Goal: Find specific page/section

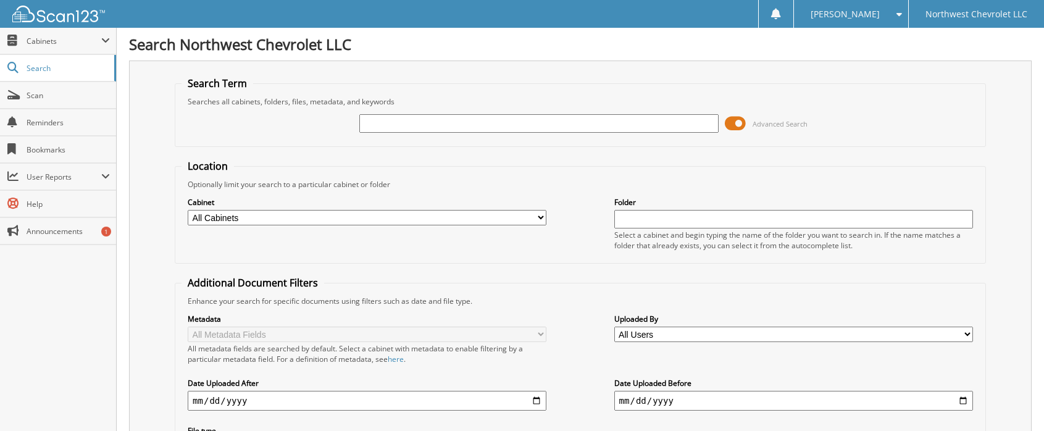
click at [456, 119] on input "text" at bounding box center [538, 123] width 359 height 19
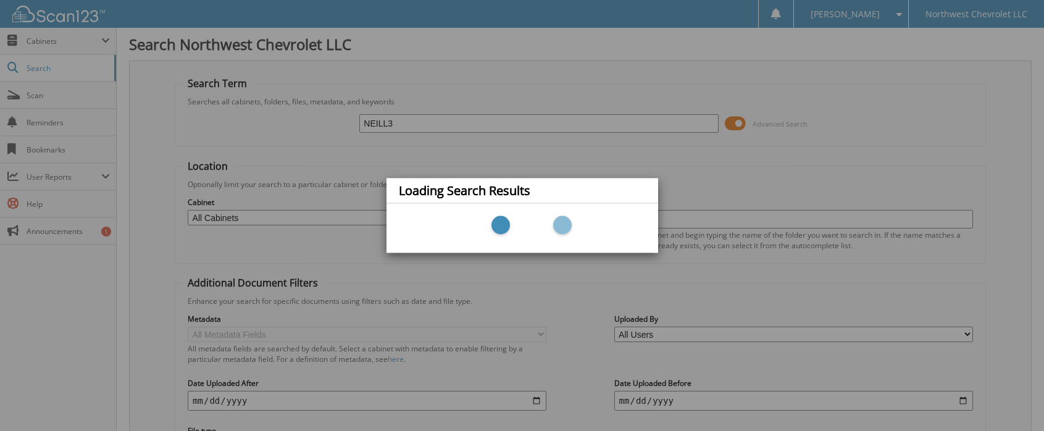
type input "[PERSON_NAME]"
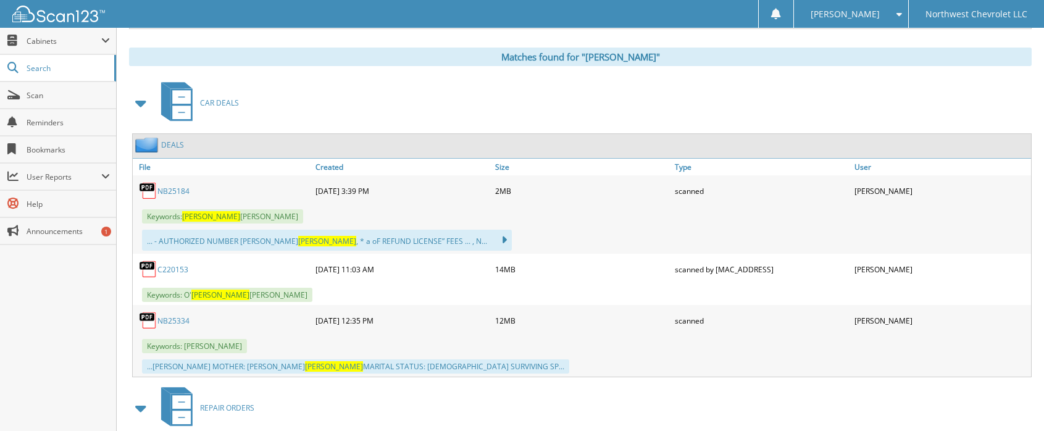
scroll to position [556, 0]
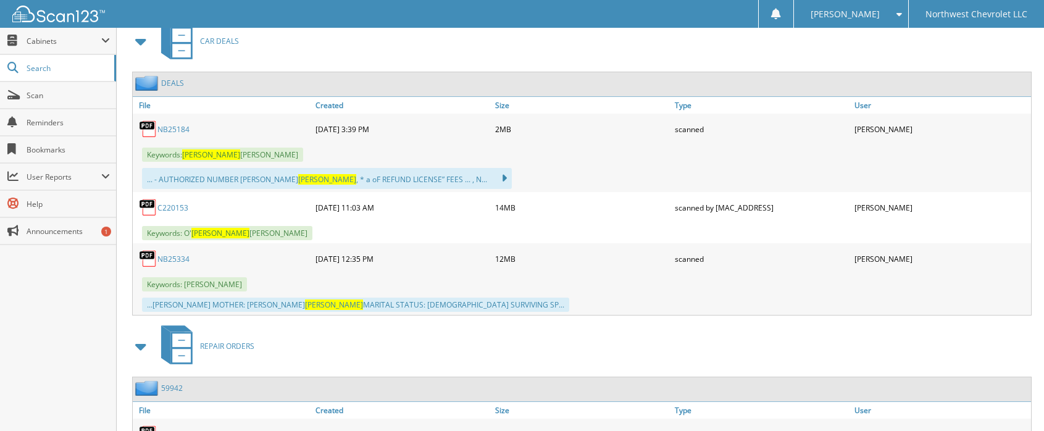
click at [170, 127] on link "NB25184" at bounding box center [173, 129] width 32 height 10
click at [175, 125] on link "NB25184" at bounding box center [173, 129] width 32 height 10
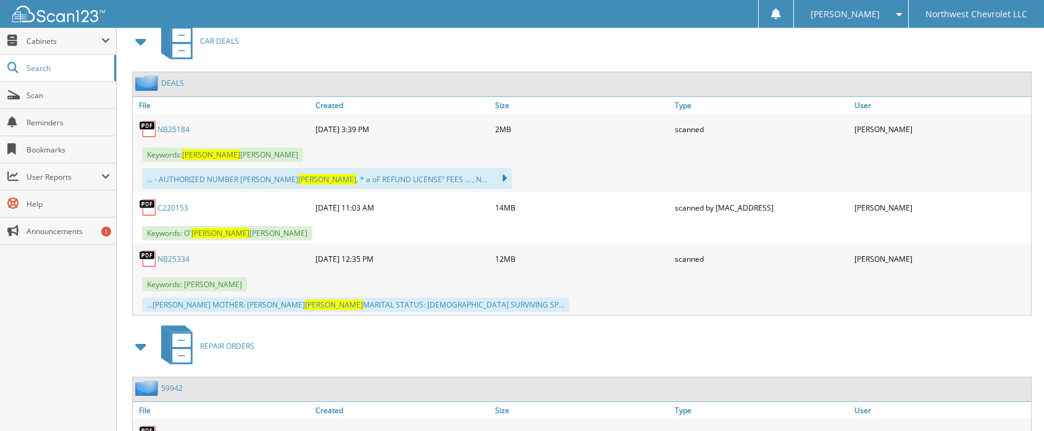
click at [151, 126] on img at bounding box center [148, 129] width 19 height 19
